Goal: Task Accomplishment & Management: Use online tool/utility

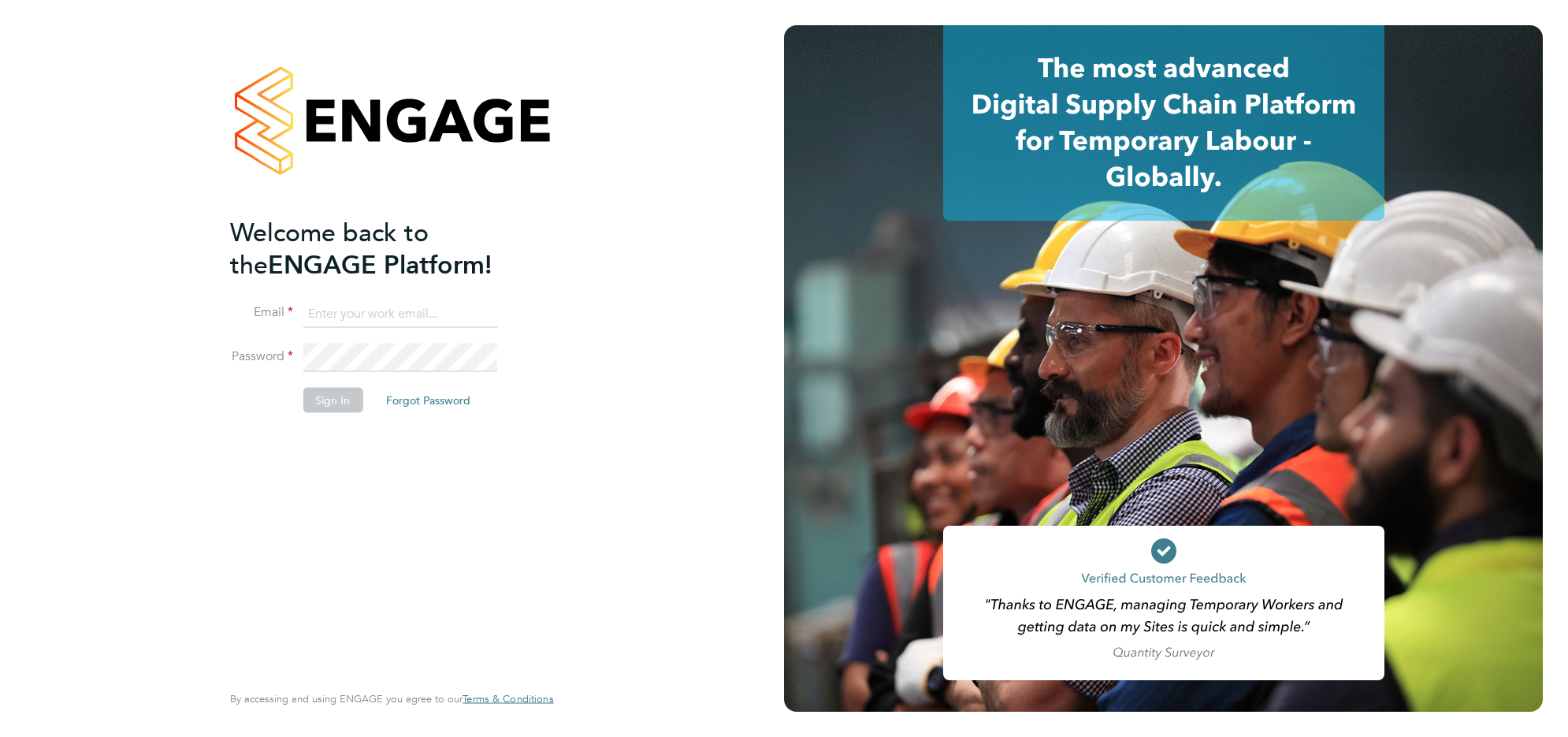
type input "j.belsten@setsquarerecruitment.com"
click at [339, 392] on button "Sign In" at bounding box center [332, 400] width 60 height 25
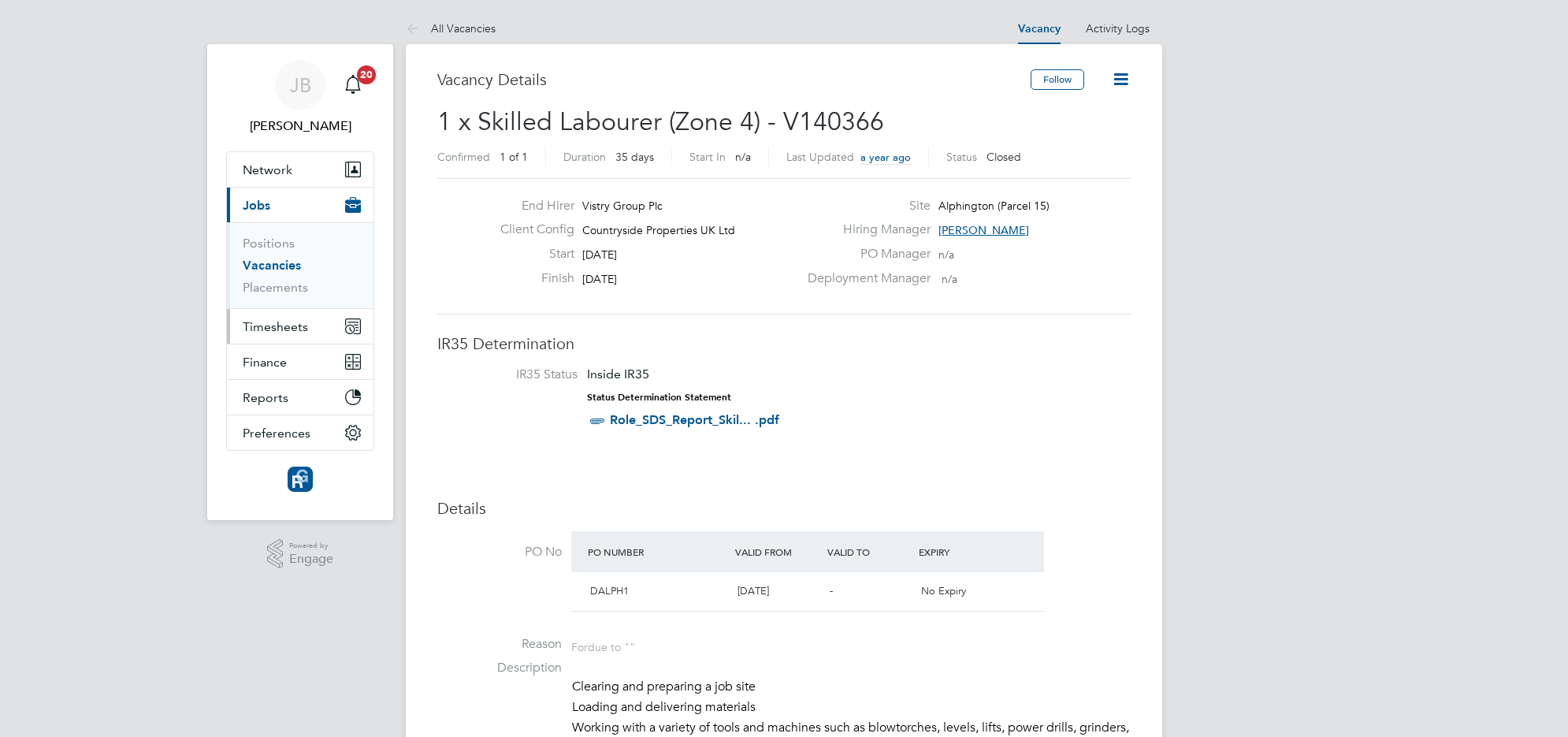
click at [265, 330] on span "Timesheets" at bounding box center [275, 326] width 65 height 15
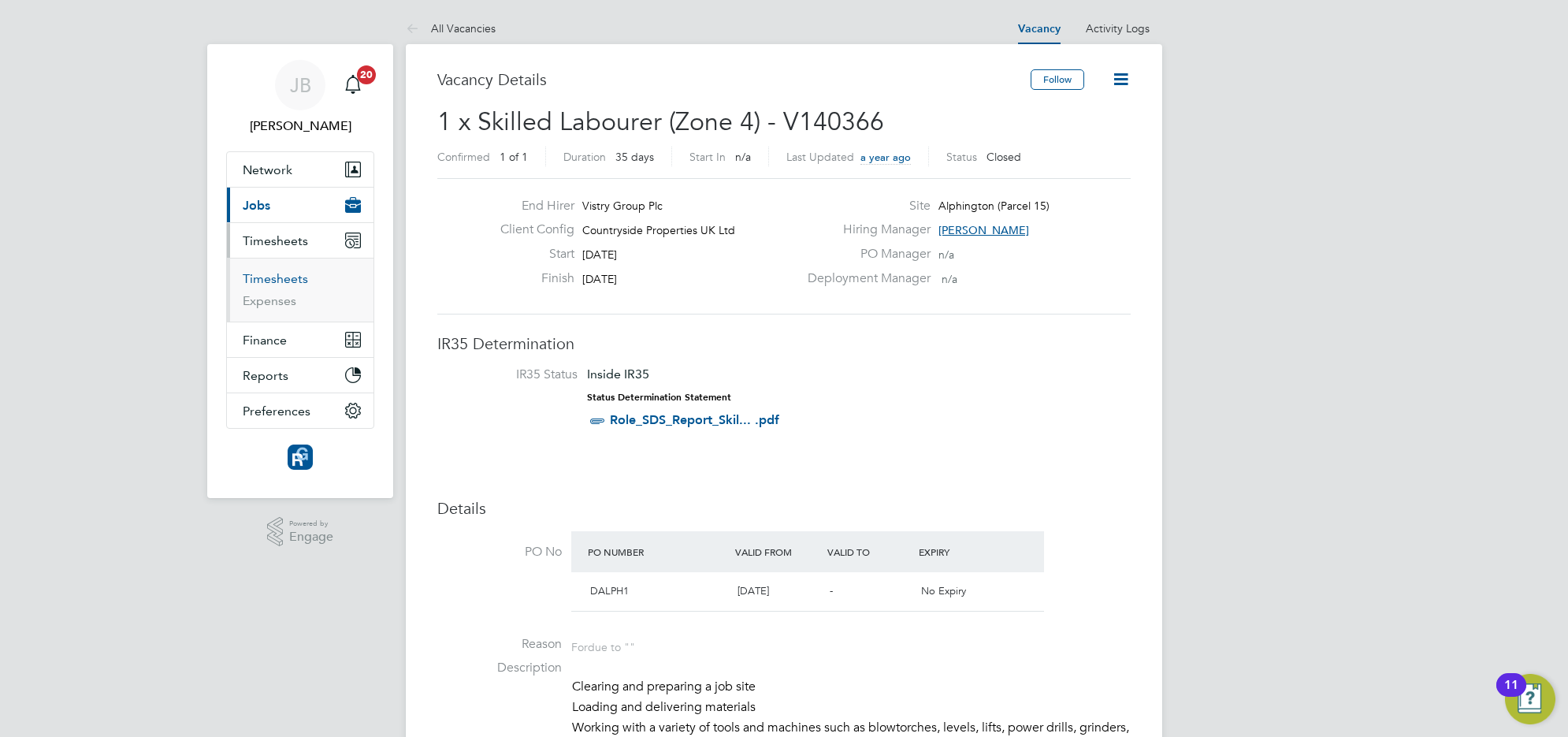
click at [270, 271] on link "Timesheets" at bounding box center [275, 278] width 65 height 15
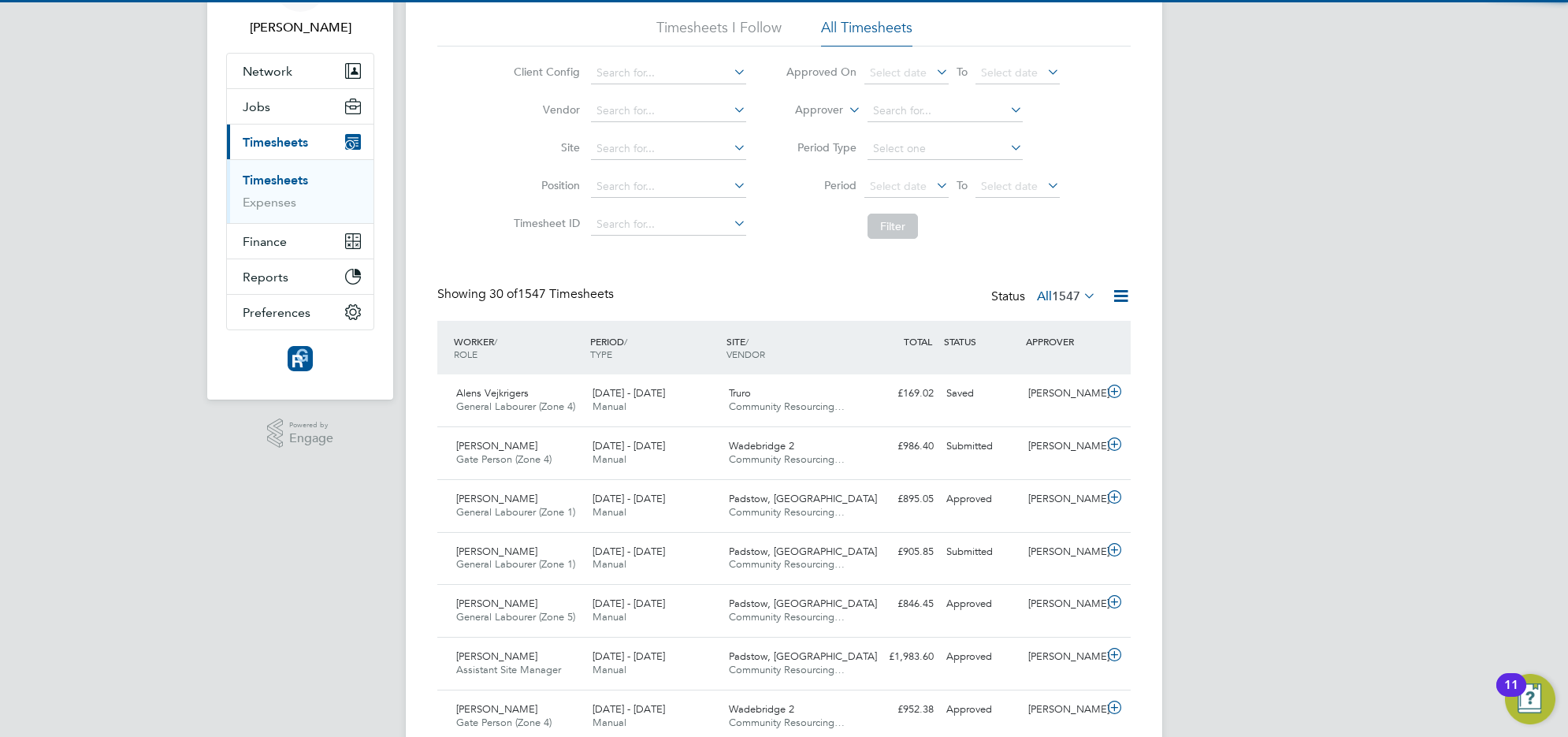
scroll to position [8, 8]
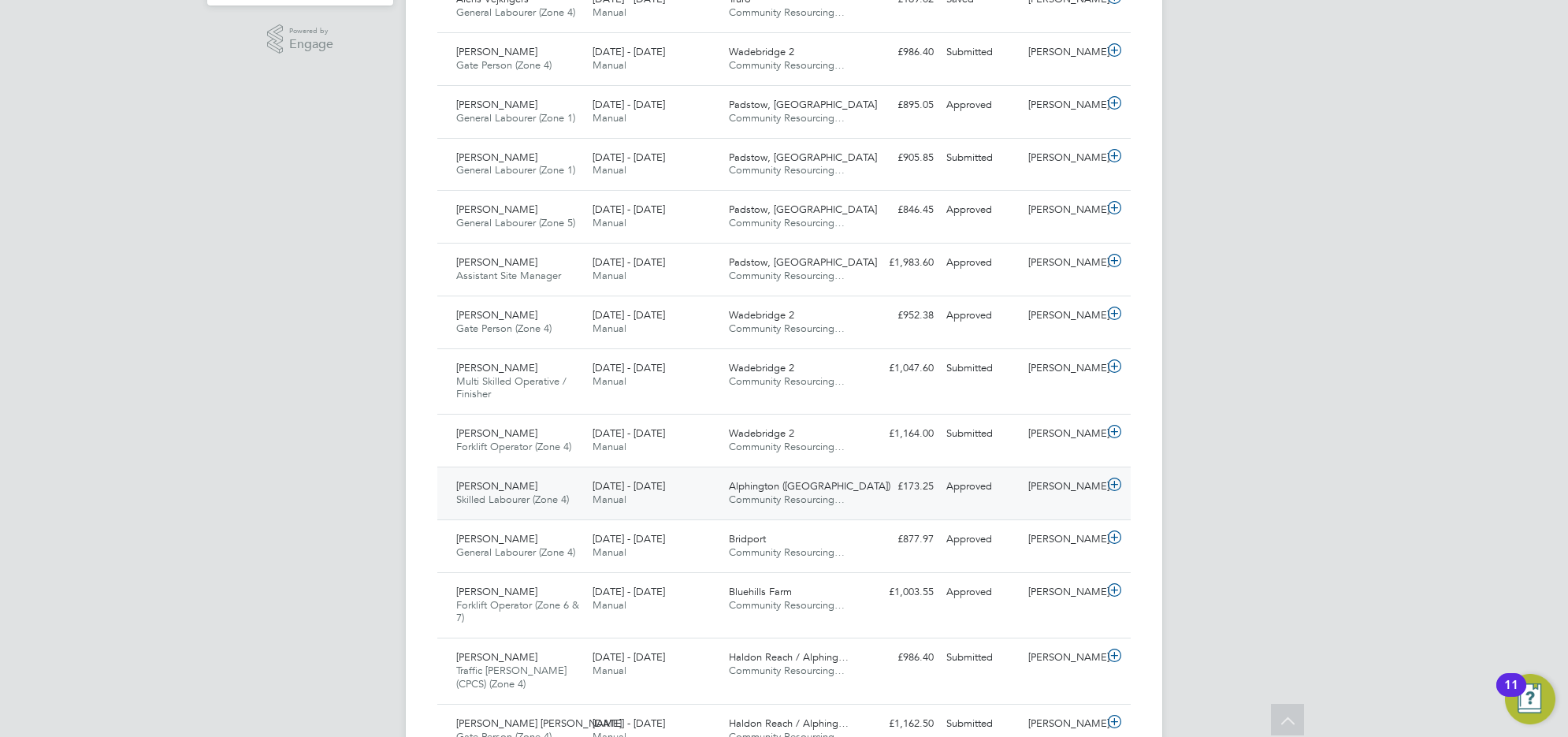
click at [504, 498] on span "Skilled Labourer (Zone 4)" at bounding box center [512, 499] width 113 height 14
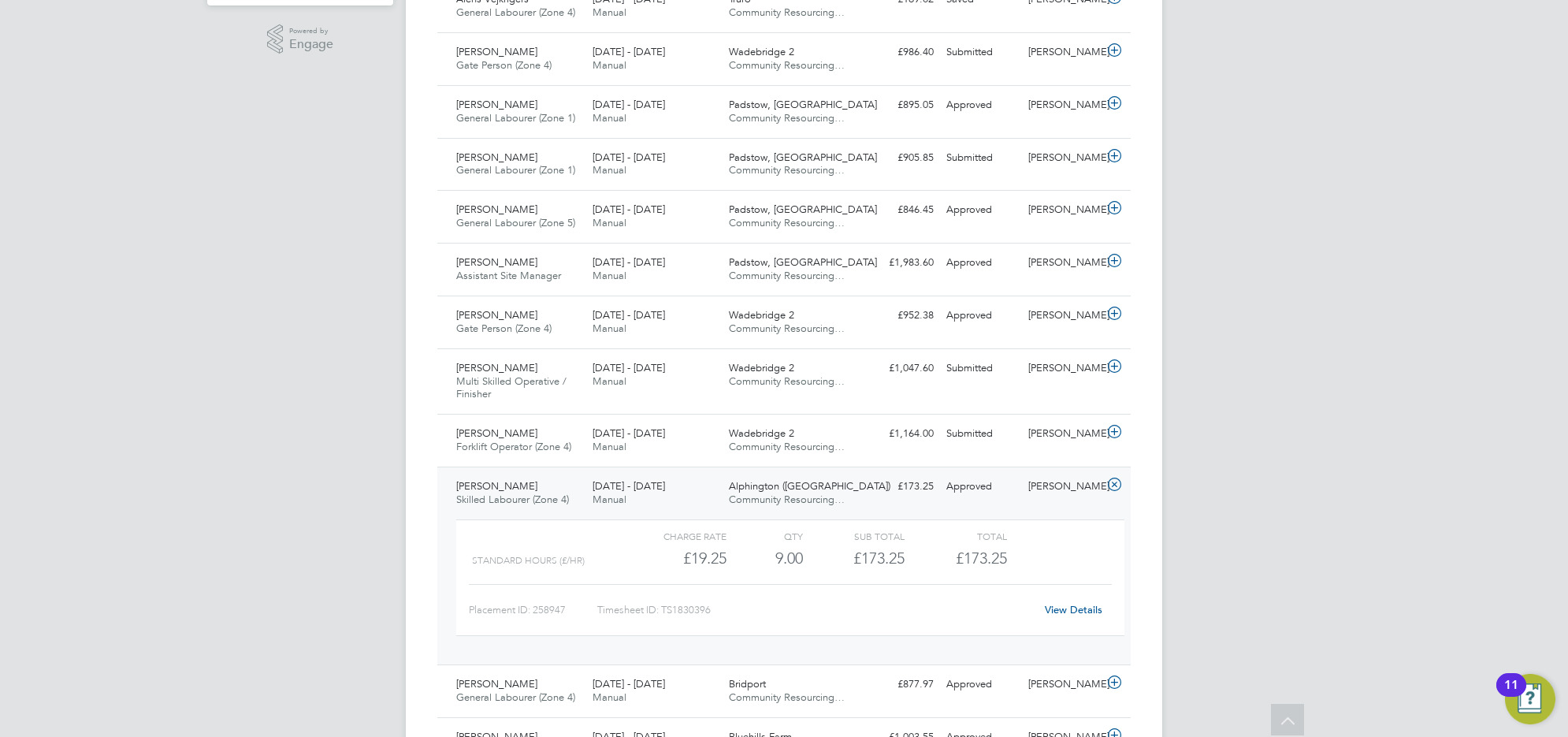
click at [504, 498] on span "Skilled Labourer (Zone 4)" at bounding box center [512, 499] width 113 height 14
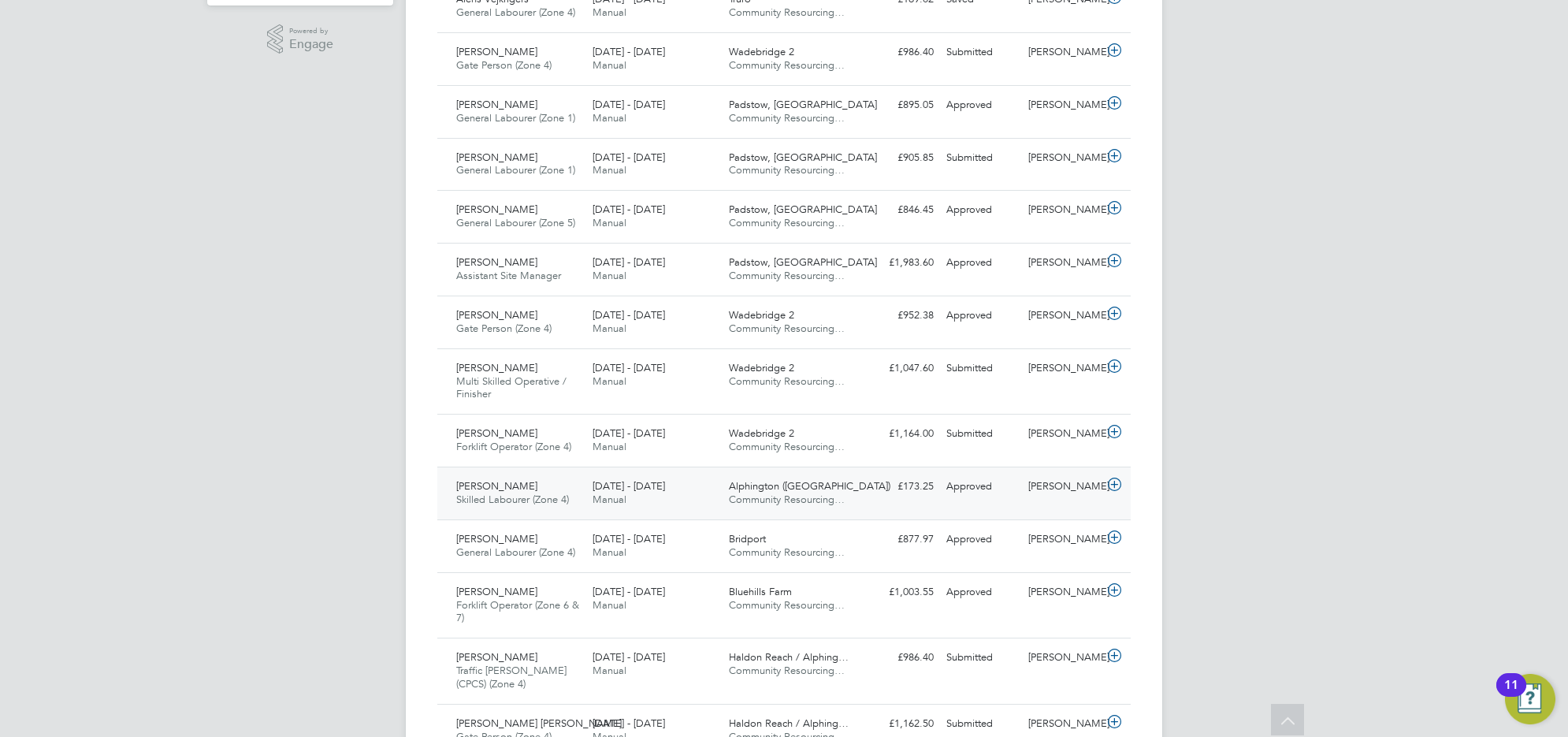
click at [504, 498] on span "Skilled Labourer (Zone 4)" at bounding box center [512, 499] width 113 height 14
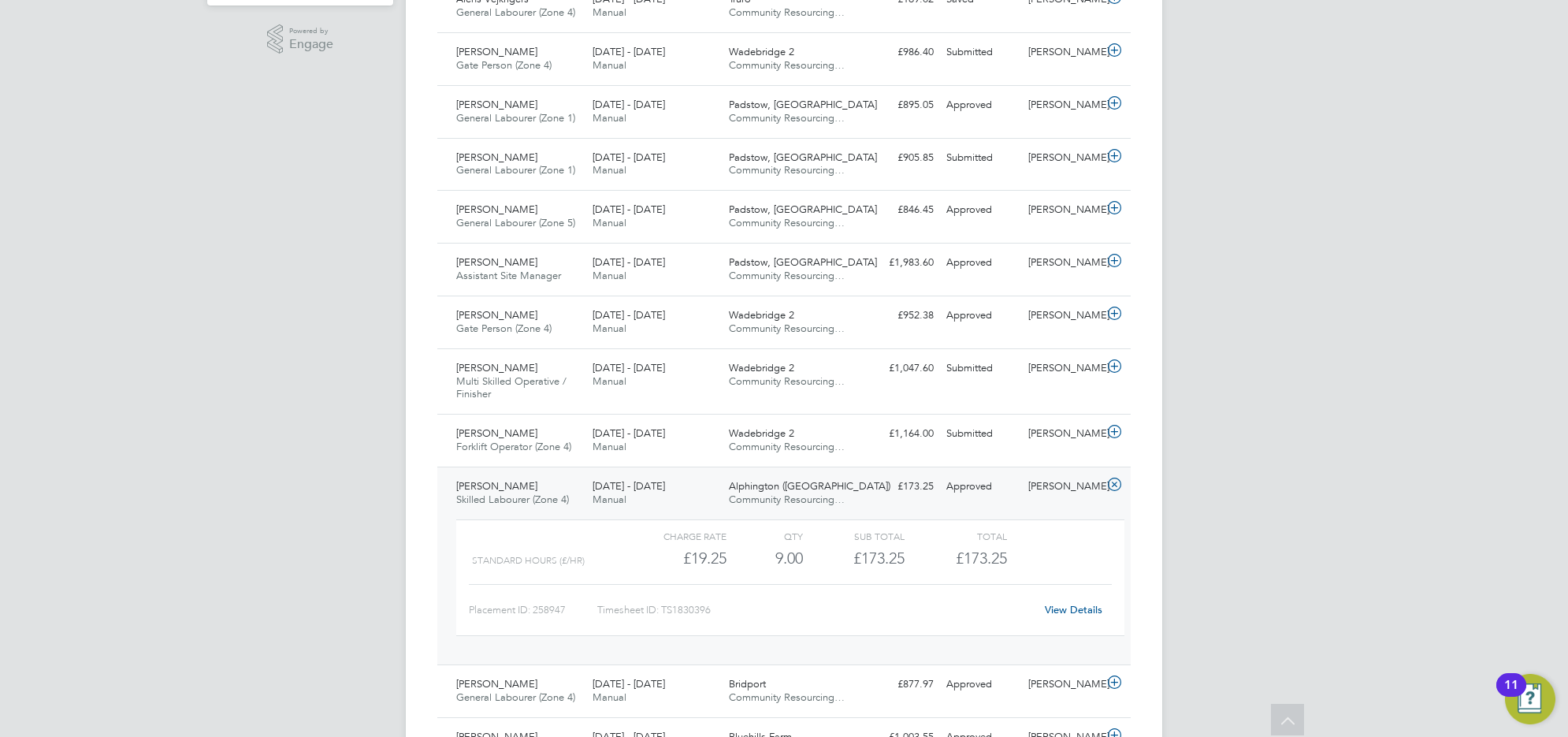
click at [504, 498] on span "Skilled Labourer (Zone 4)" at bounding box center [512, 499] width 113 height 14
